Goal: Task Accomplishment & Management: Use online tool/utility

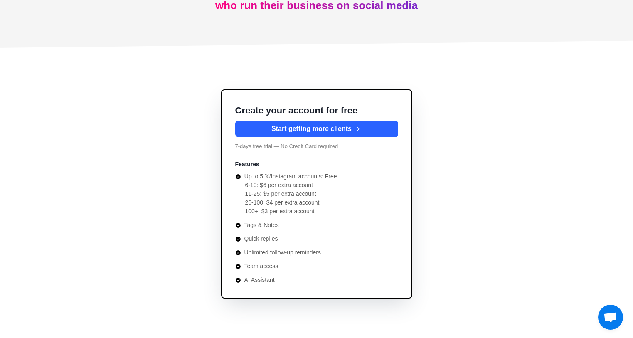
scroll to position [3006, 0]
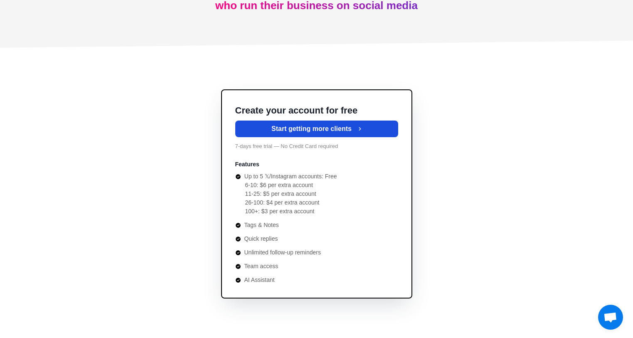
click at [347, 126] on button "Start getting more clients" at bounding box center [316, 129] width 163 height 17
type textarea "*"
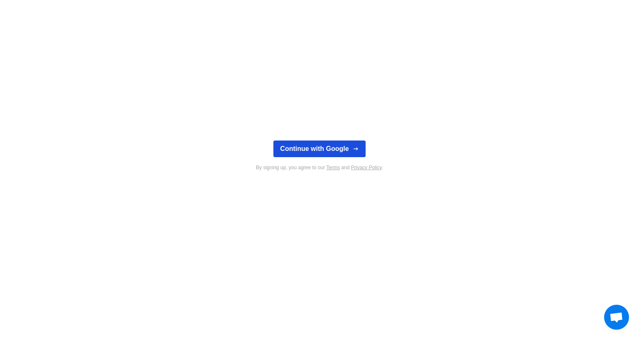
click at [349, 153] on button "Continue with Google" at bounding box center [320, 149] width 92 height 17
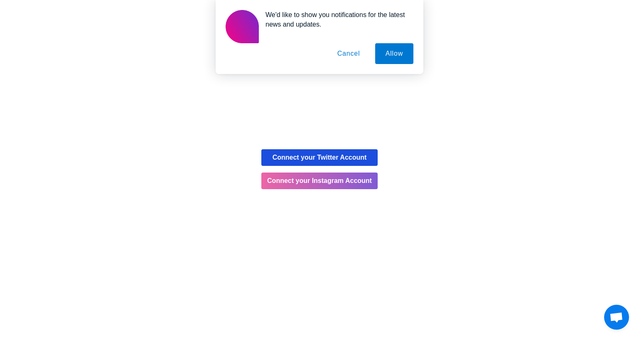
click at [362, 159] on button "Connect your Twitter Account" at bounding box center [320, 157] width 116 height 17
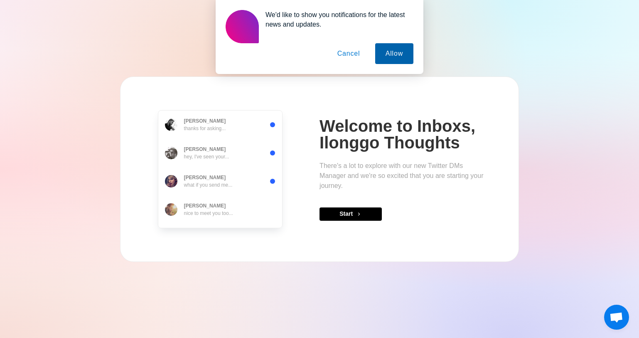
click at [383, 54] on button "Allow" at bounding box center [394, 53] width 38 height 21
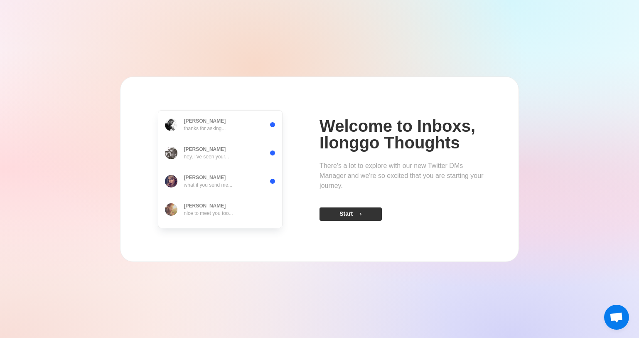
click at [353, 213] on button "Start" at bounding box center [351, 213] width 62 height 13
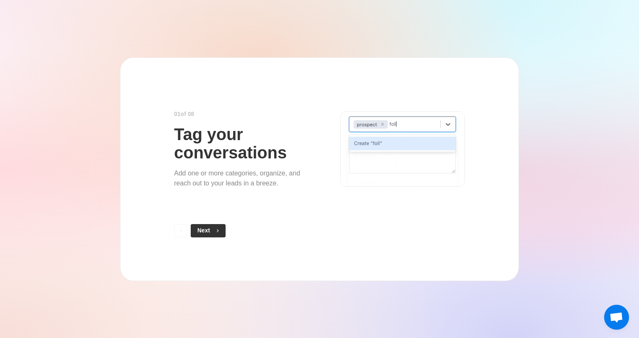
click at [220, 227] on button "Next" at bounding box center [208, 230] width 35 height 13
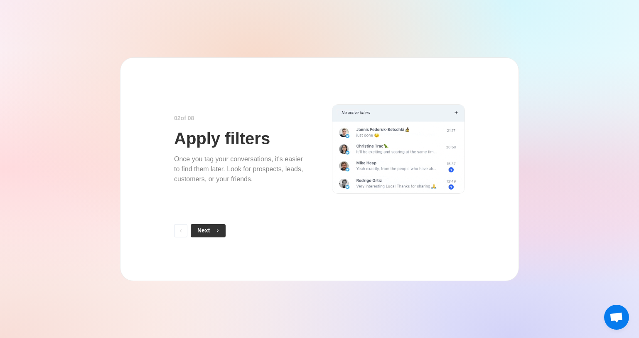
click at [222, 228] on button "Next" at bounding box center [208, 230] width 35 height 13
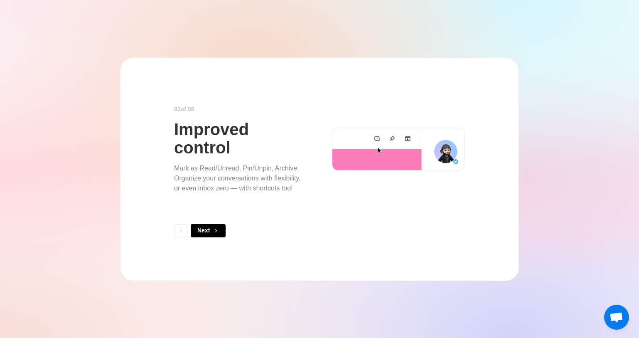
click at [222, 228] on button "Next" at bounding box center [208, 230] width 35 height 13
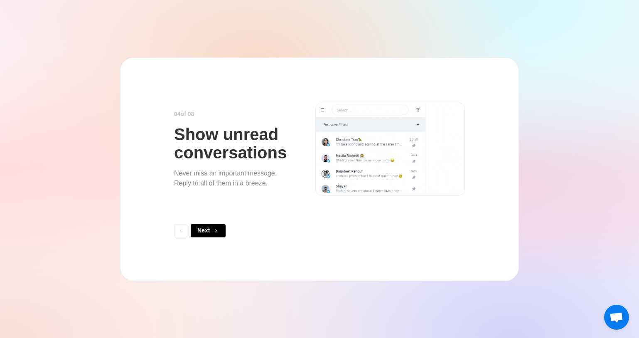
click at [222, 228] on button "Next" at bounding box center [208, 230] width 35 height 13
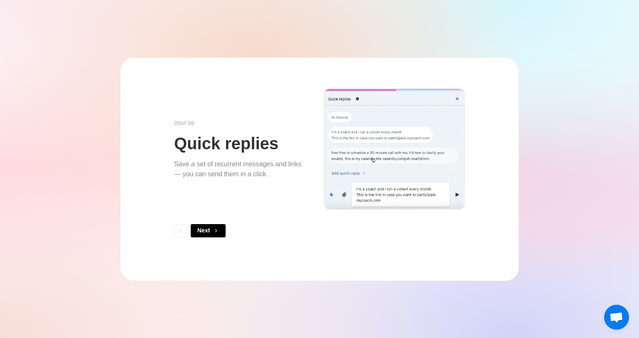
click at [222, 228] on button "Next" at bounding box center [208, 230] width 35 height 13
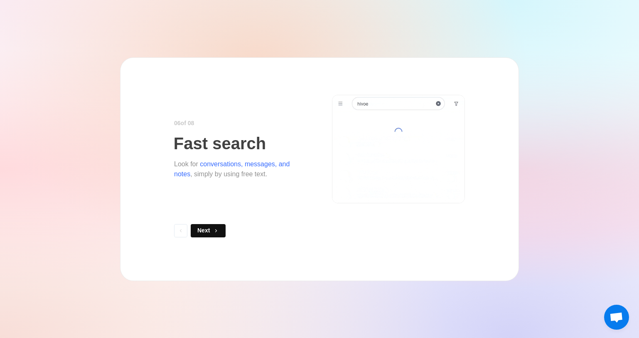
click at [222, 228] on button "Next" at bounding box center [208, 230] width 35 height 13
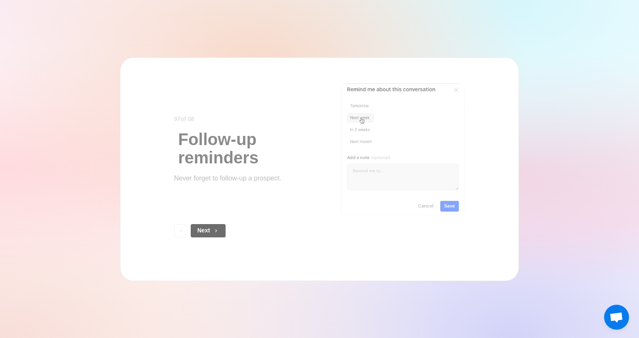
click at [222, 228] on button "Next" at bounding box center [208, 230] width 35 height 13
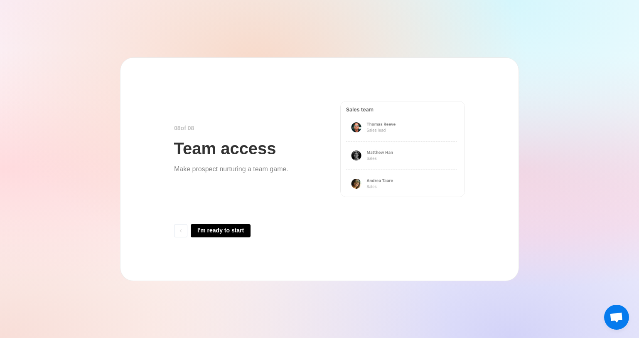
click at [222, 228] on button "I'm ready to start" at bounding box center [221, 230] width 60 height 13
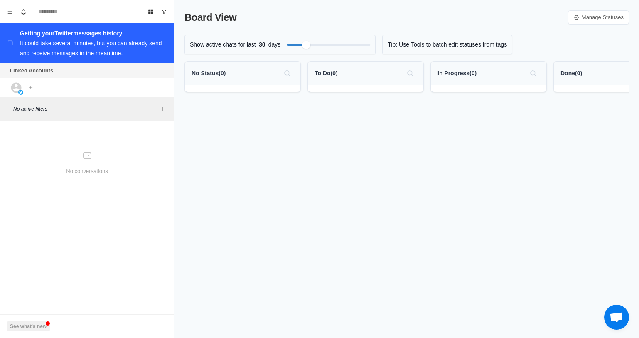
click at [314, 15] on div "Board View Manage Statuses" at bounding box center [407, 17] width 445 height 15
drag, startPoint x: 242, startPoint y: 78, endPoint x: 214, endPoint y: 126, distance: 55.7
click at [230, 120] on div "Board View Manage Statuses Show active chats for last 30 days Tip: Use Tools to…" at bounding box center [407, 169] width 465 height 338
click at [71, 12] on input at bounding box center [87, 11] width 108 height 13
click at [11, 11] on icon "Menu" at bounding box center [10, 12] width 6 height 6
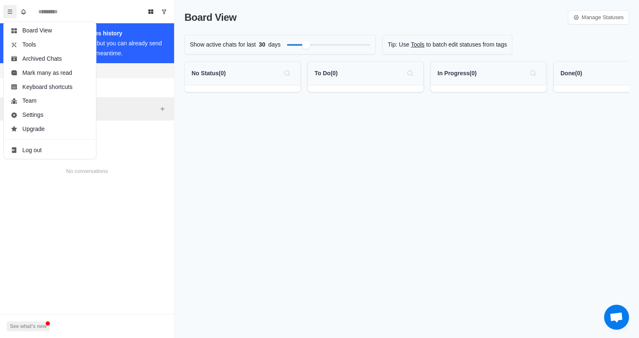
click at [248, 79] on div "No Status ( 0 )" at bounding box center [243, 73] width 102 height 13
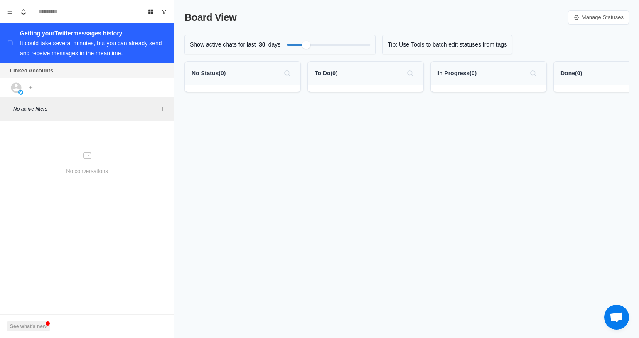
drag, startPoint x: 354, startPoint y: 74, endPoint x: 399, endPoint y: 91, distance: 47.4
click at [355, 90] on div "To Do ( 0 )" at bounding box center [366, 76] width 116 height 31
click at [26, 88] on button "Add account" at bounding box center [31, 88] width 10 height 10
click at [431, 180] on div "Board View Manage Statuses Show active chats for last 30 days Tip: Use Tools to…" at bounding box center [407, 169] width 465 height 338
click at [416, 45] on link "Tools" at bounding box center [418, 44] width 14 height 9
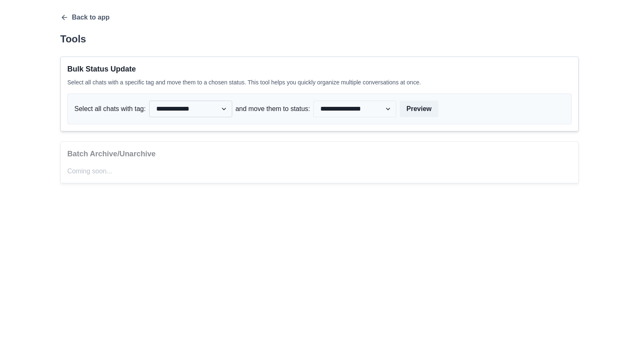
click at [205, 111] on select "**********" at bounding box center [190, 109] width 83 height 17
click at [149, 101] on select "**********" at bounding box center [190, 109] width 83 height 17
click at [168, 161] on div "Batch Archive/Unarchive Coming soon..." at bounding box center [319, 162] width 519 height 42
click at [167, 174] on p "Coming soon..." at bounding box center [319, 171] width 505 height 10
click at [264, 110] on p "and move them to status:" at bounding box center [273, 109] width 75 height 10
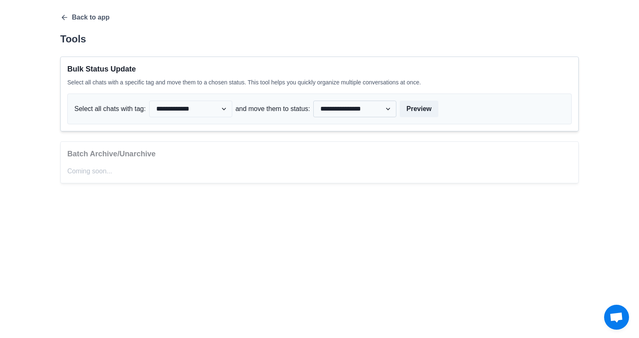
click at [345, 109] on select "**********" at bounding box center [354, 109] width 83 height 17
click at [457, 96] on div "**********" at bounding box center [319, 109] width 505 height 31
click at [60, 23] on div "**********" at bounding box center [320, 98] width 532 height 197
click at [67, 23] on div "**********" at bounding box center [319, 98] width 519 height 170
click at [66, 20] on icon "button" at bounding box center [64, 17] width 8 height 8
